Goal: Task Accomplishment & Management: Manage account settings

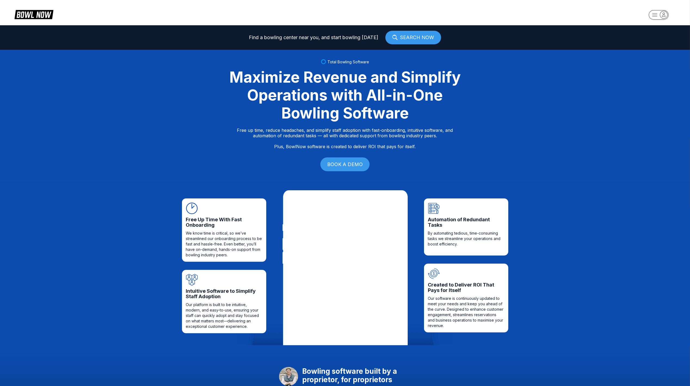
click at [666, 15] on icon "button" at bounding box center [663, 14] width 7 height 7
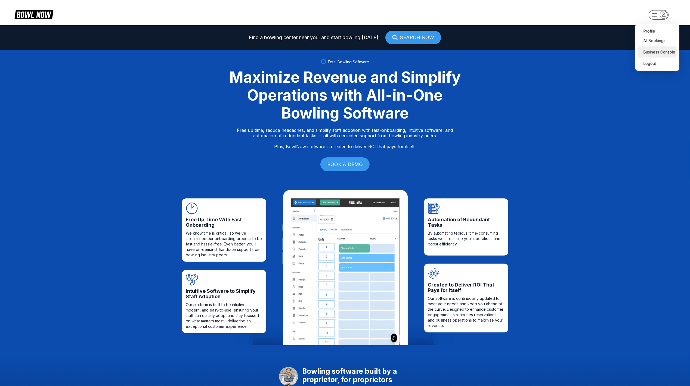
click at [645, 53] on div "Business Console" at bounding box center [657, 52] width 39 height 10
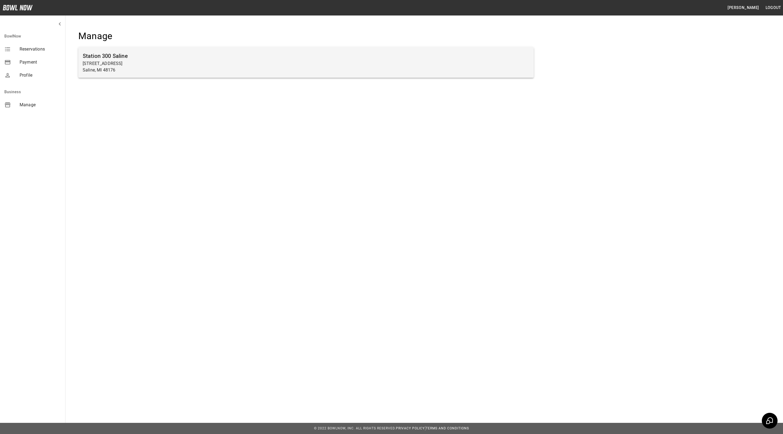
click at [317, 67] on p "Saline, MI 48176" at bounding box center [306, 70] width 447 height 7
